Goal: Check status: Check status

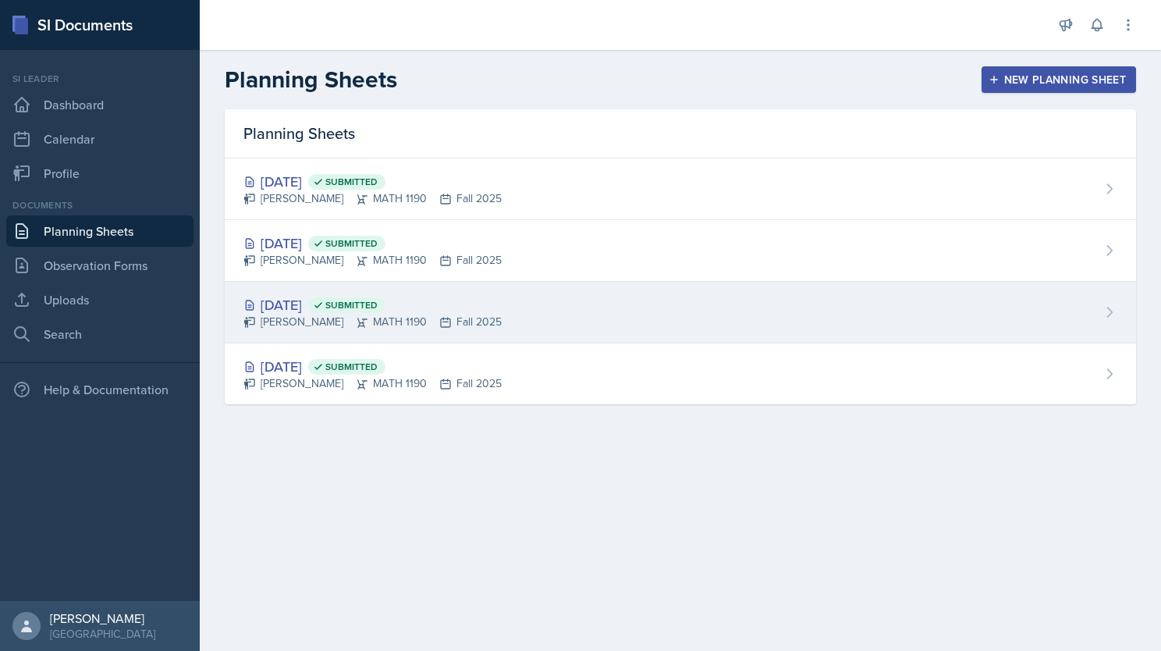
click at [651, 321] on div "[DATE] Submitted [PERSON_NAME] MATH 1190 Fall 2025" at bounding box center [680, 313] width 911 height 62
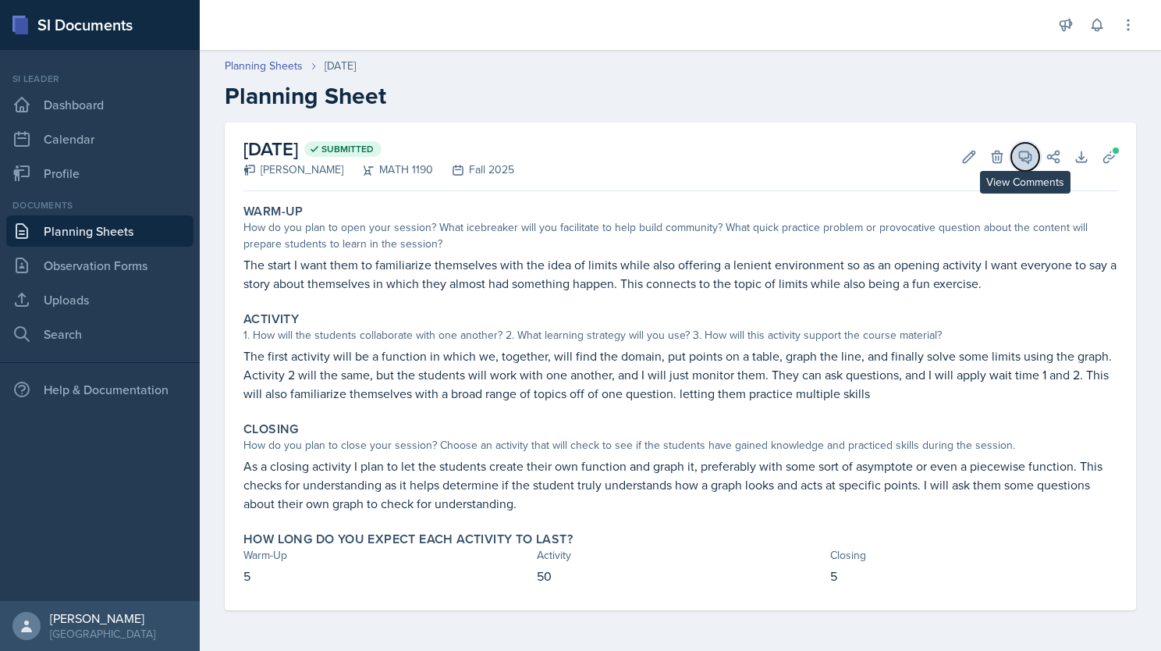
click at [1021, 154] on icon at bounding box center [1025, 157] width 16 height 16
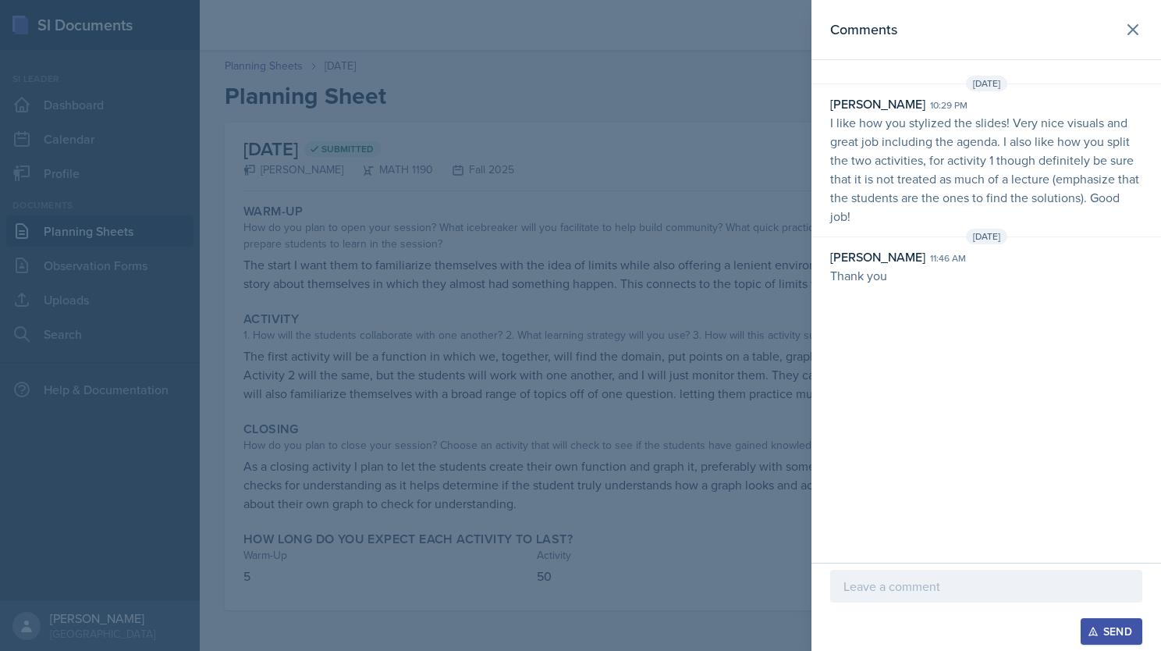
click at [739, 310] on div at bounding box center [580, 325] width 1161 height 651
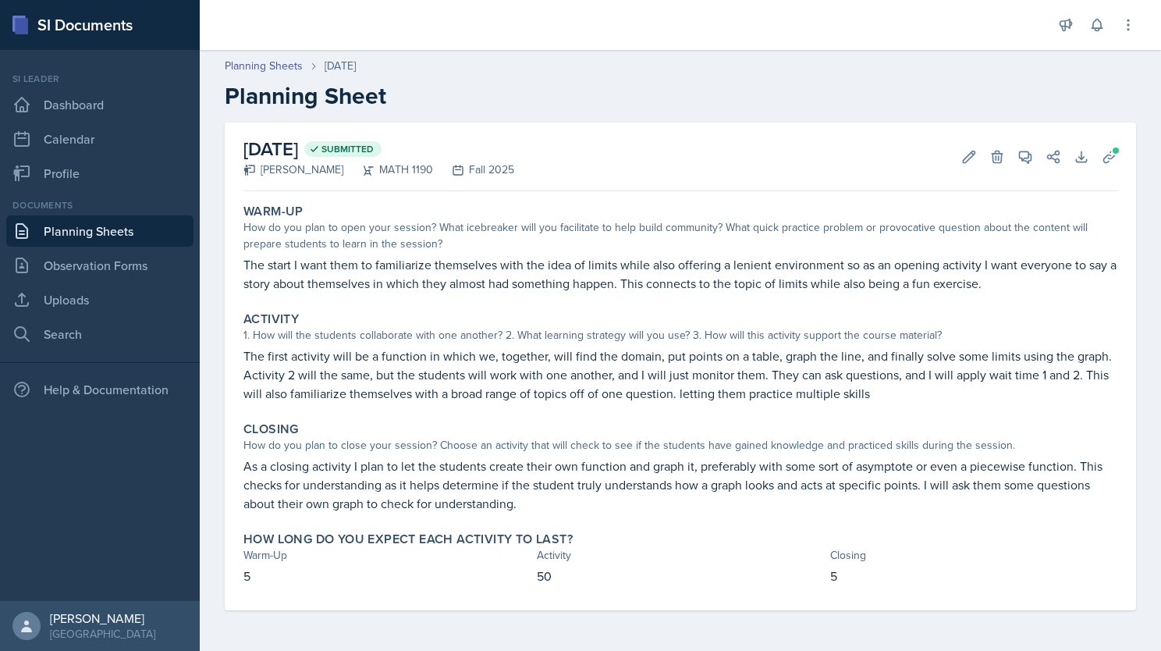
click at [88, 229] on link "Planning Sheets" at bounding box center [99, 230] width 187 height 31
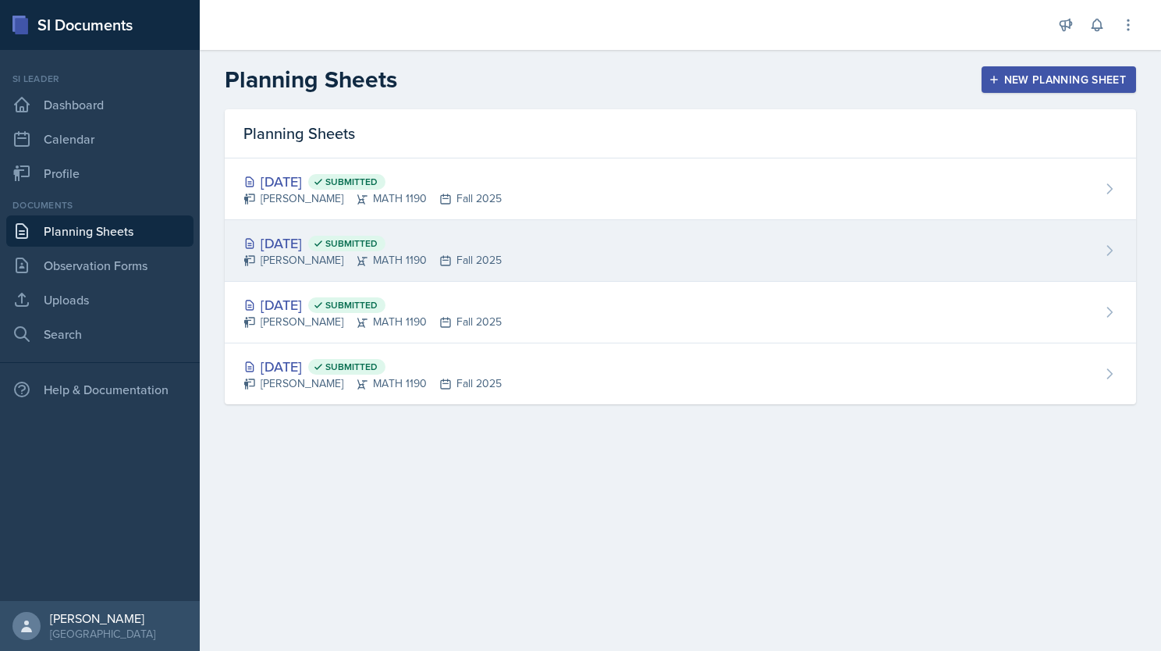
click at [596, 254] on div "[DATE] Submitted [PERSON_NAME] MATH 1190 Fall 2025" at bounding box center [680, 251] width 911 height 62
